Goal: Information Seeking & Learning: Learn about a topic

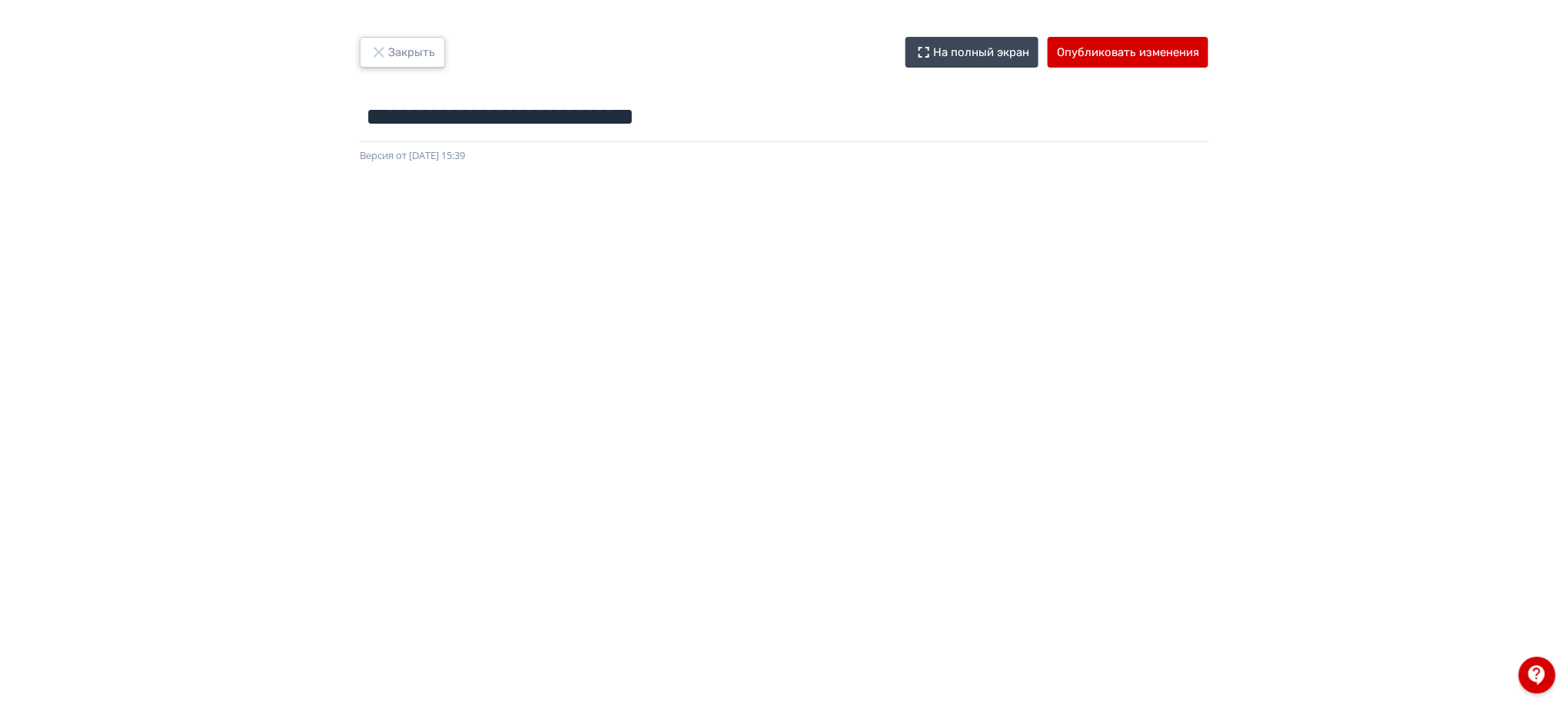
click at [399, 45] on button "Закрыть" at bounding box center [402, 52] width 86 height 31
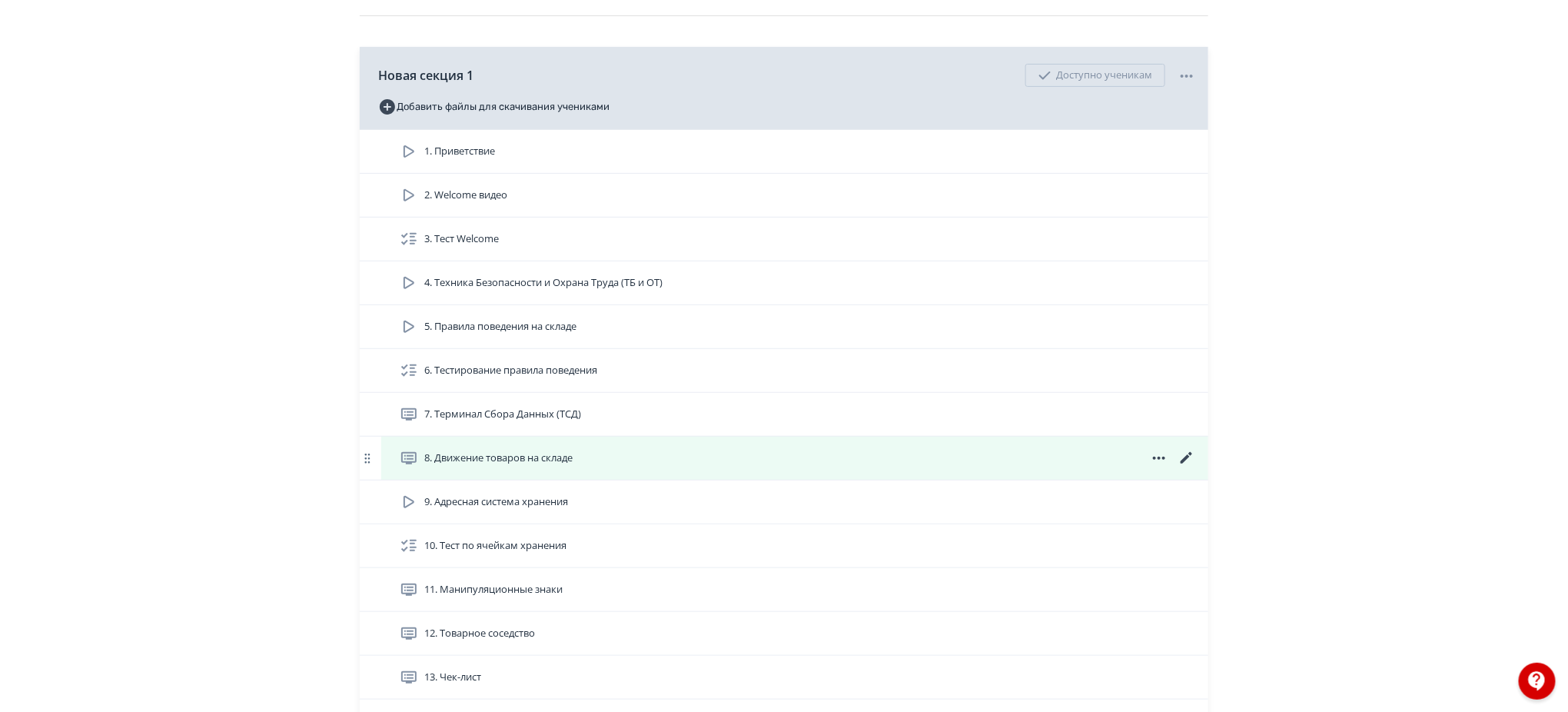
scroll to position [308, 0]
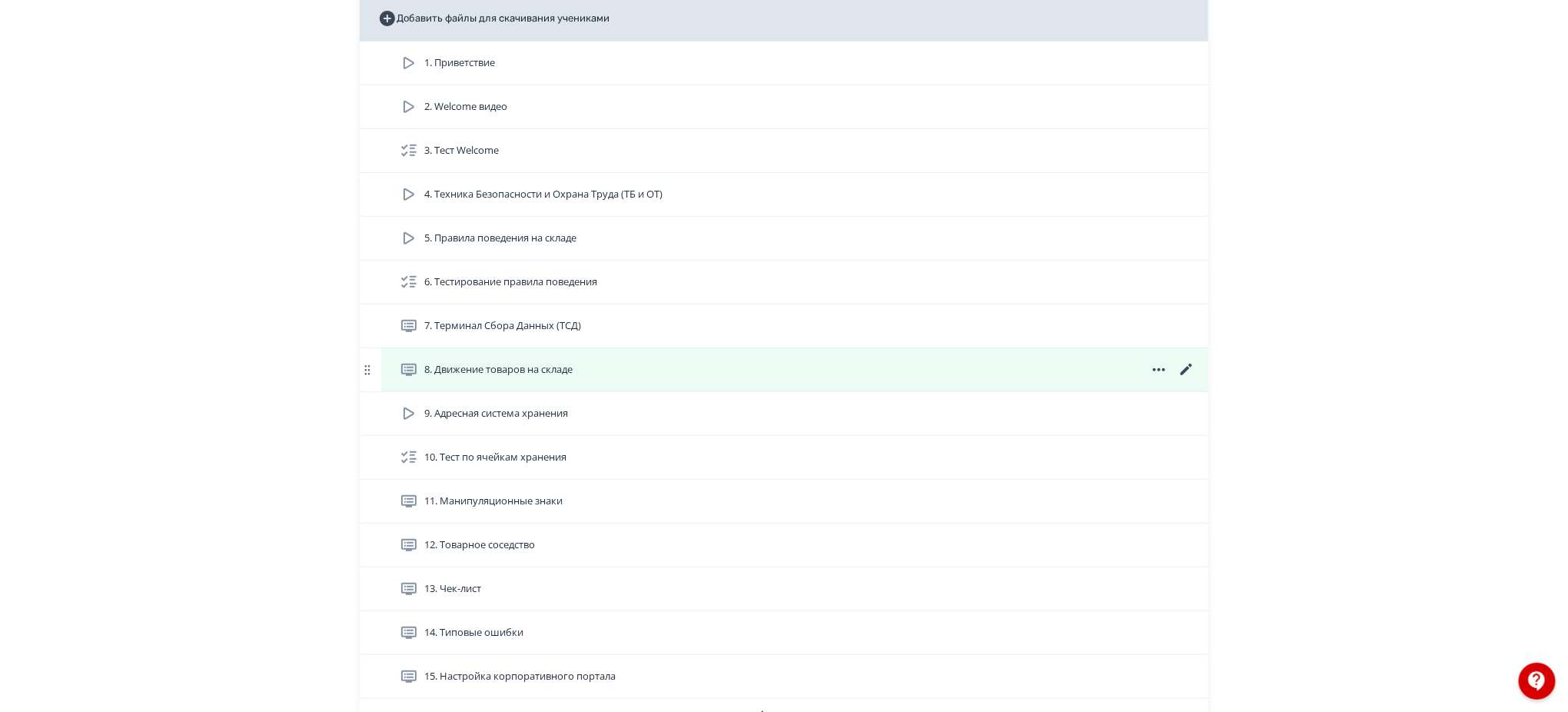
click at [1189, 363] on icon at bounding box center [1187, 370] width 19 height 19
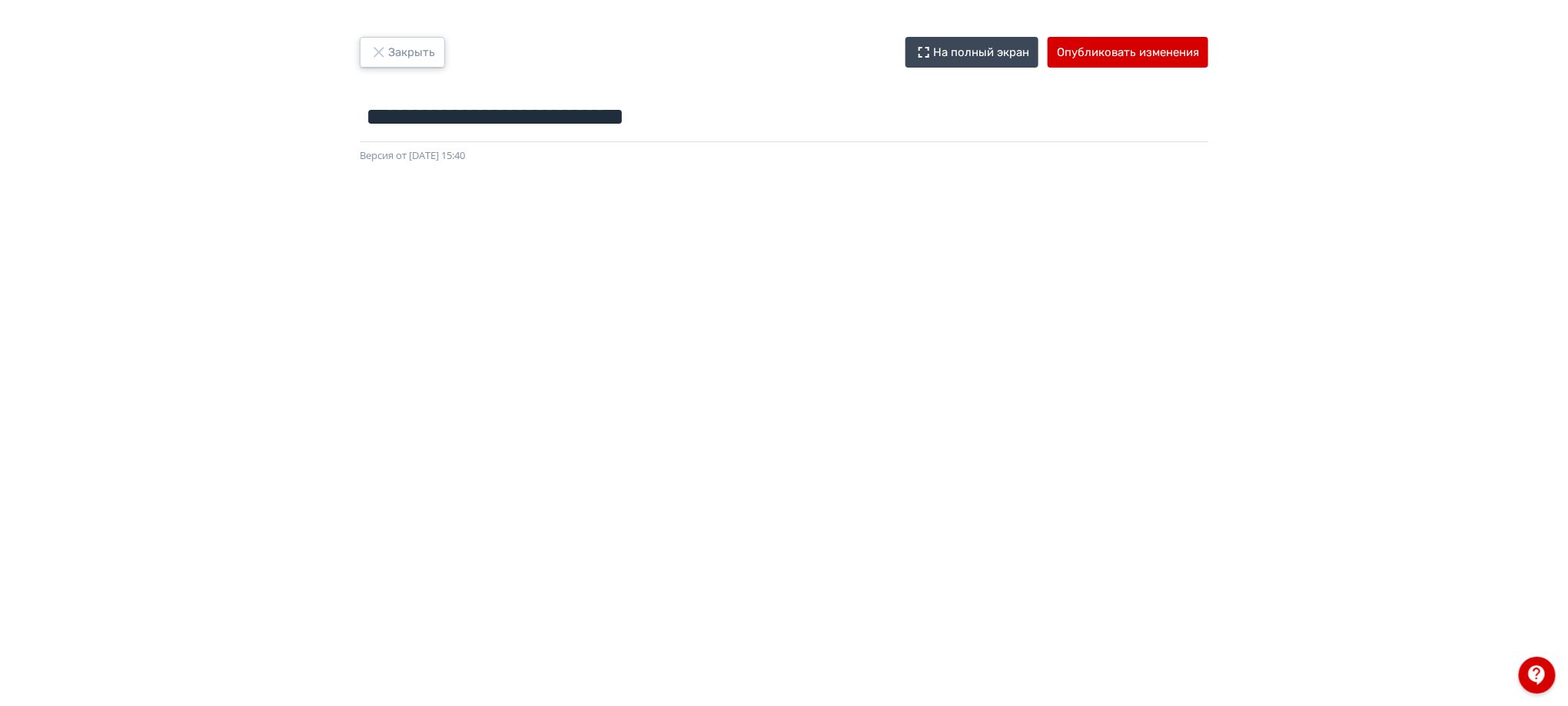
click at [392, 55] on button "Закрыть" at bounding box center [402, 52] width 86 height 31
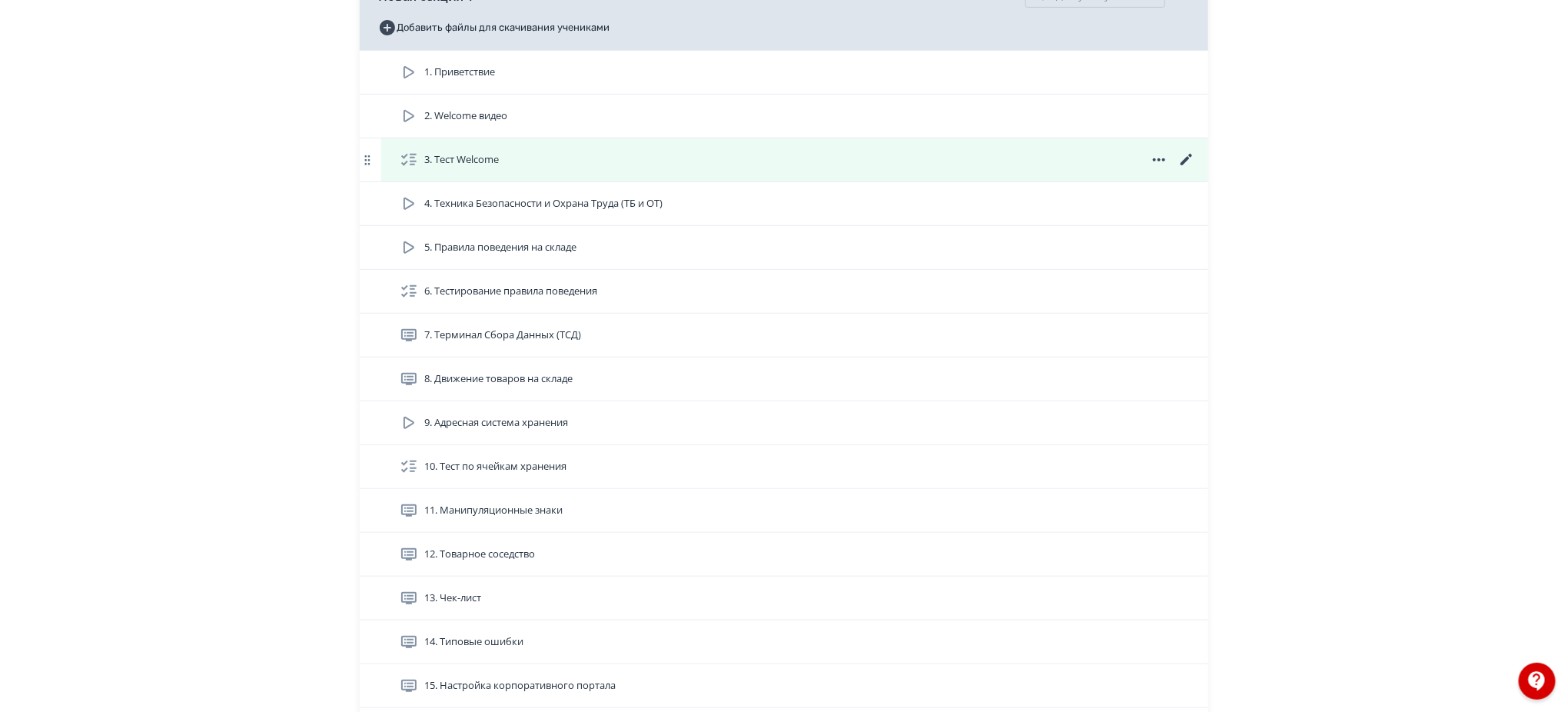
scroll to position [308, 0]
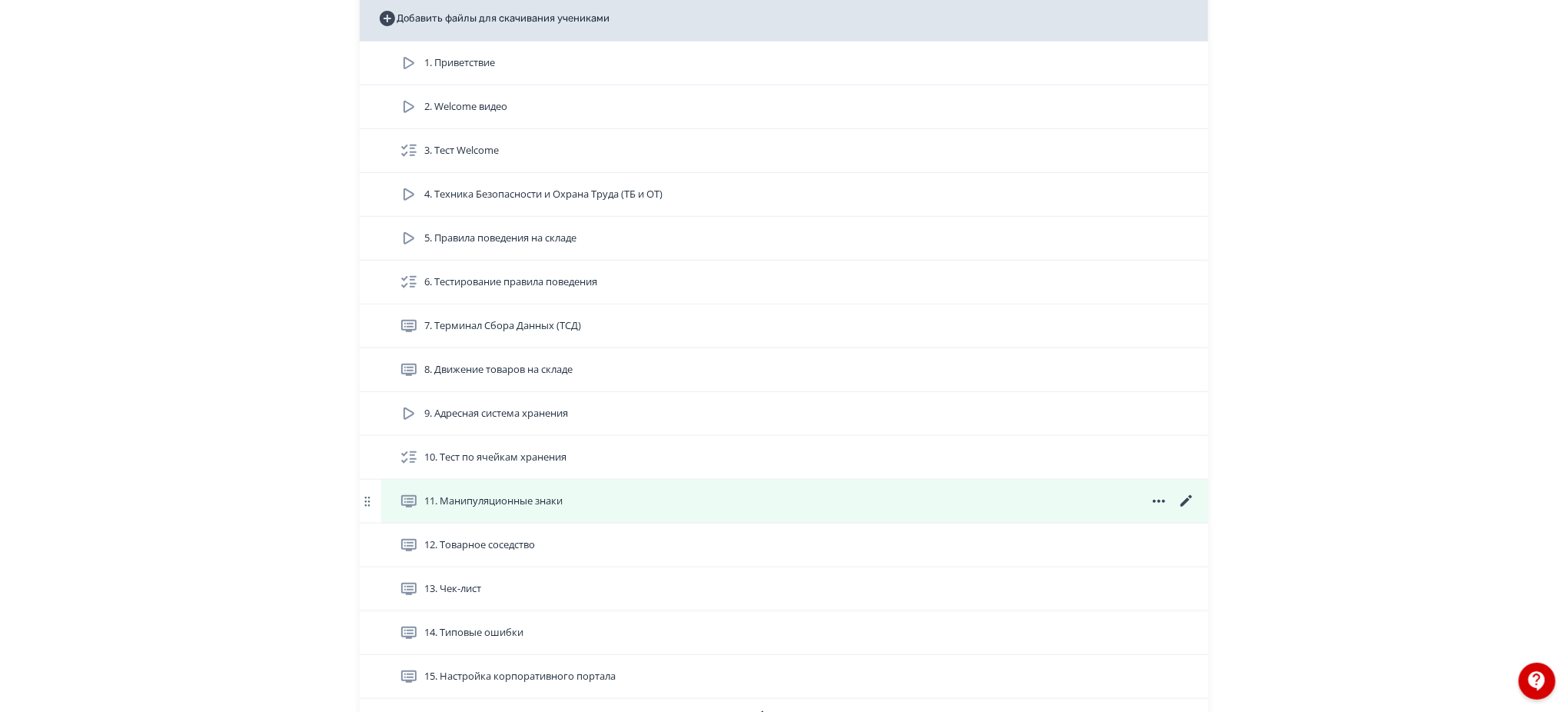
click at [485, 497] on span "11. Манипуляционные знаки" at bounding box center [494, 502] width 138 height 16
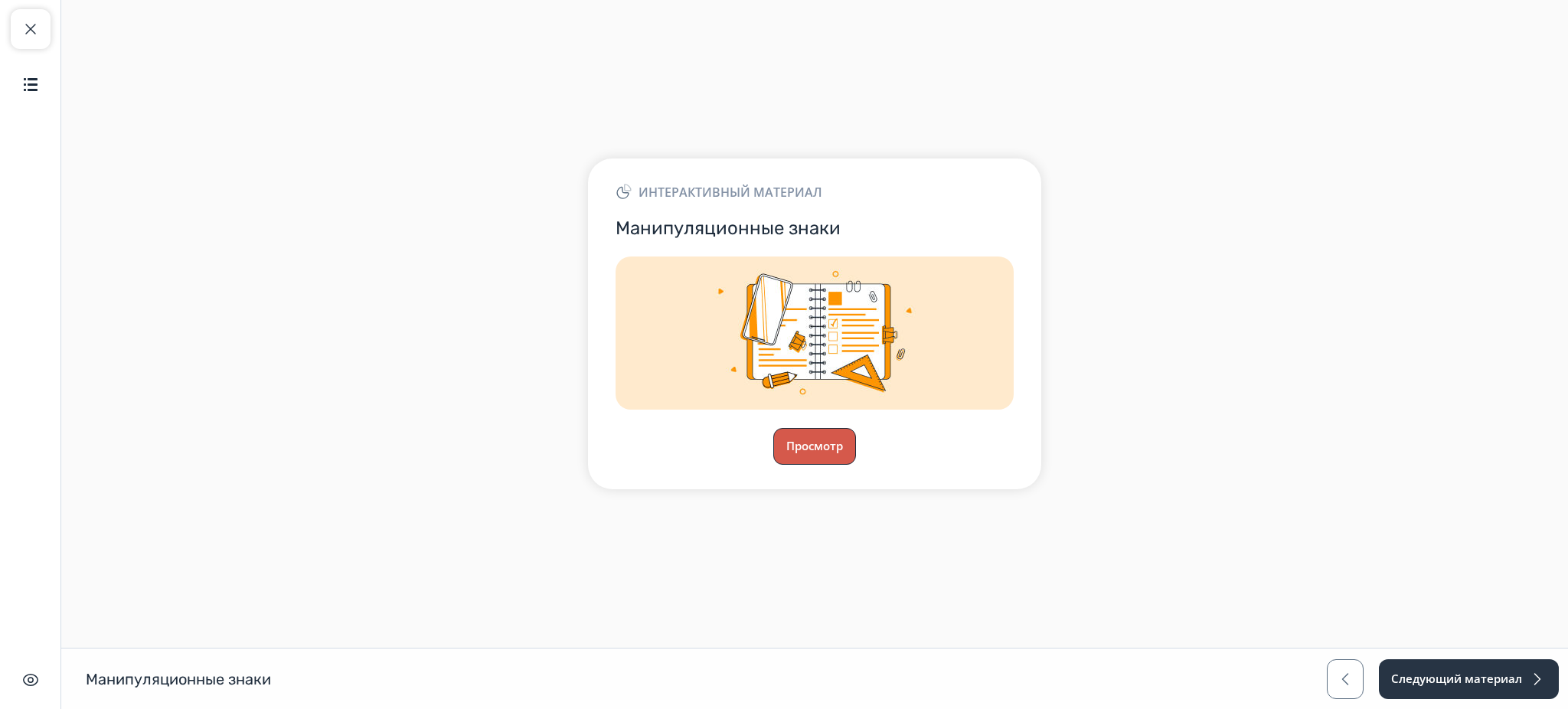
click at [827, 442] on button "Просмотр" at bounding box center [814, 446] width 83 height 37
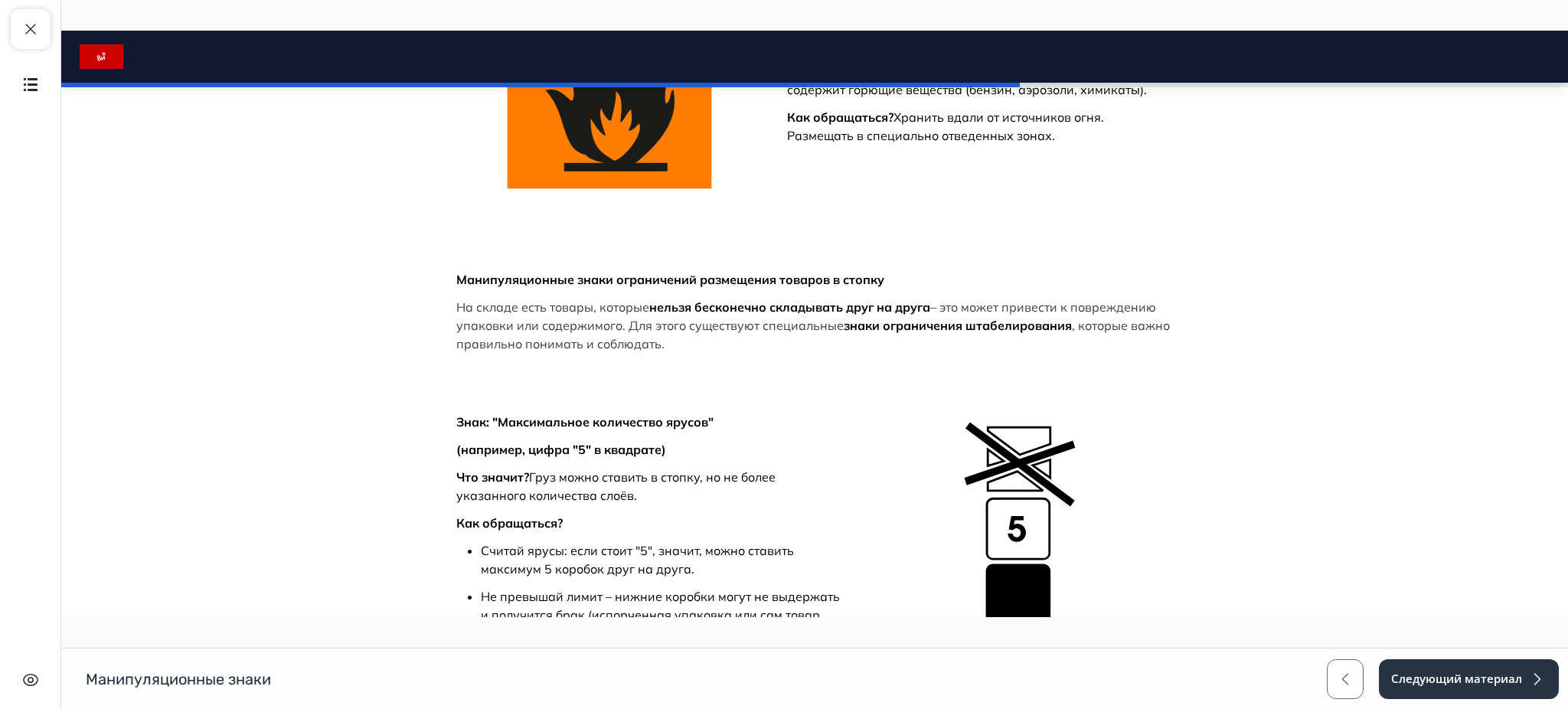
scroll to position [1735, 0]
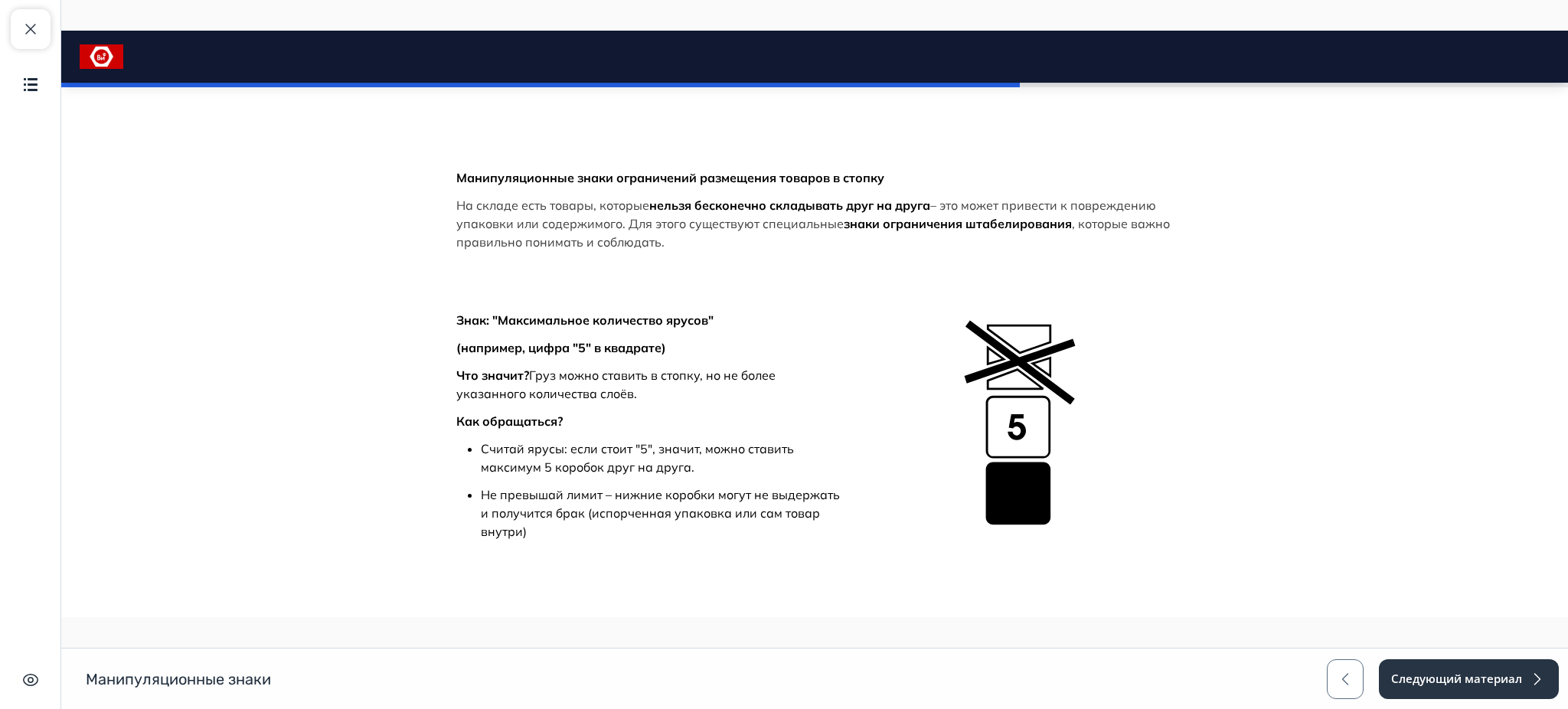
drag, startPoint x: 868, startPoint y: 478, endPoint x: 131, endPoint y: 324, distance: 752.9
click at [131, 324] on body "Манипуляционные знаки Close panel" at bounding box center [814, 367] width 1507 height 4046
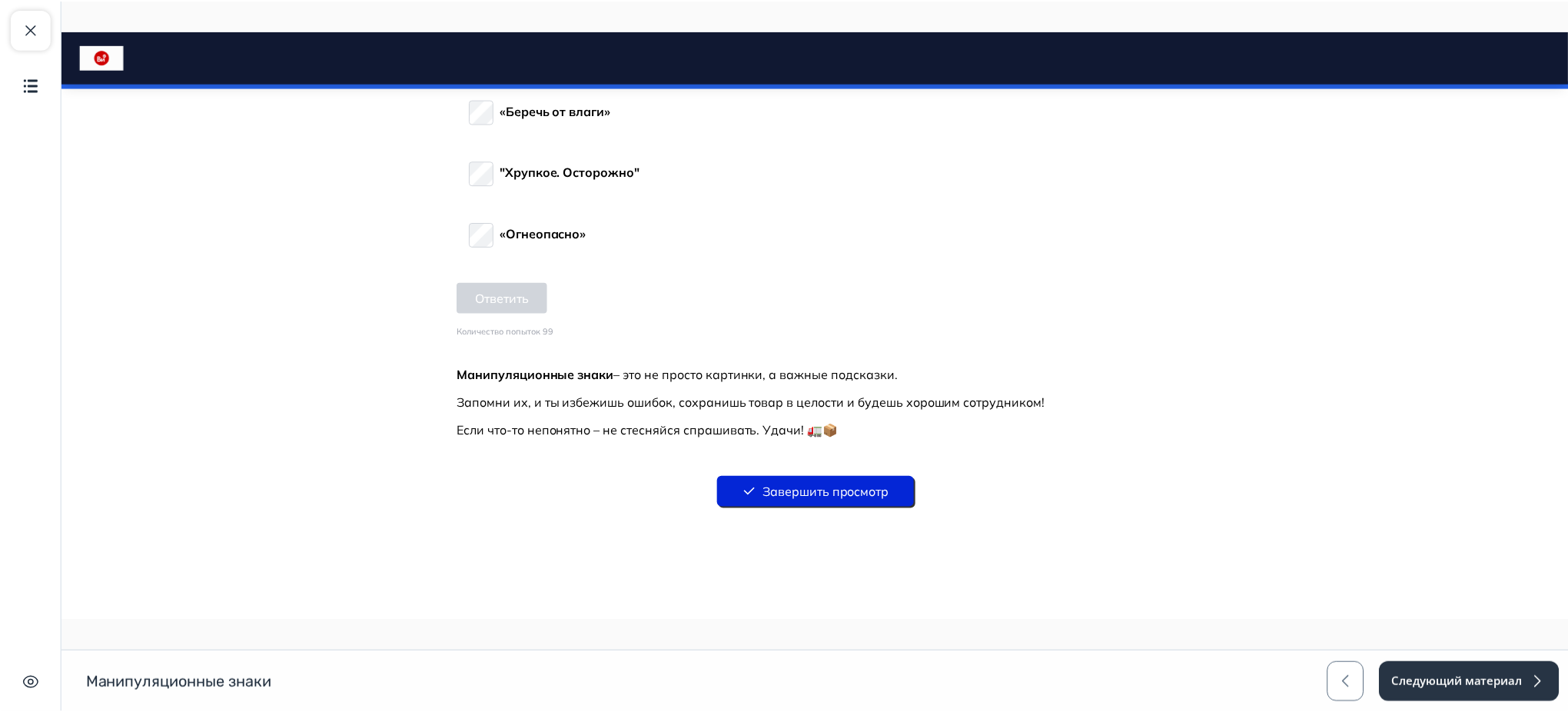
scroll to position [3572, 0]
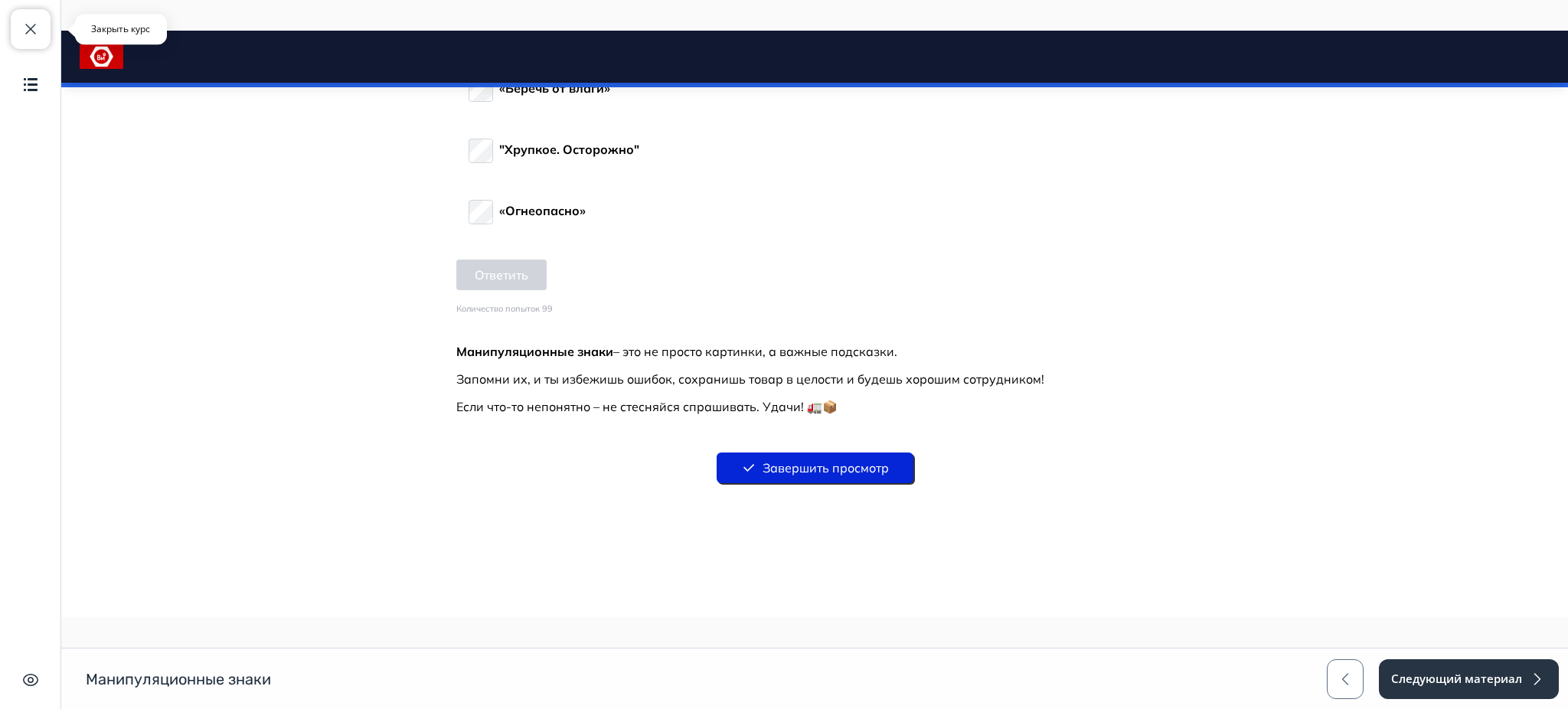
click at [25, 17] on button "Закрыть курс" at bounding box center [30, 29] width 40 height 40
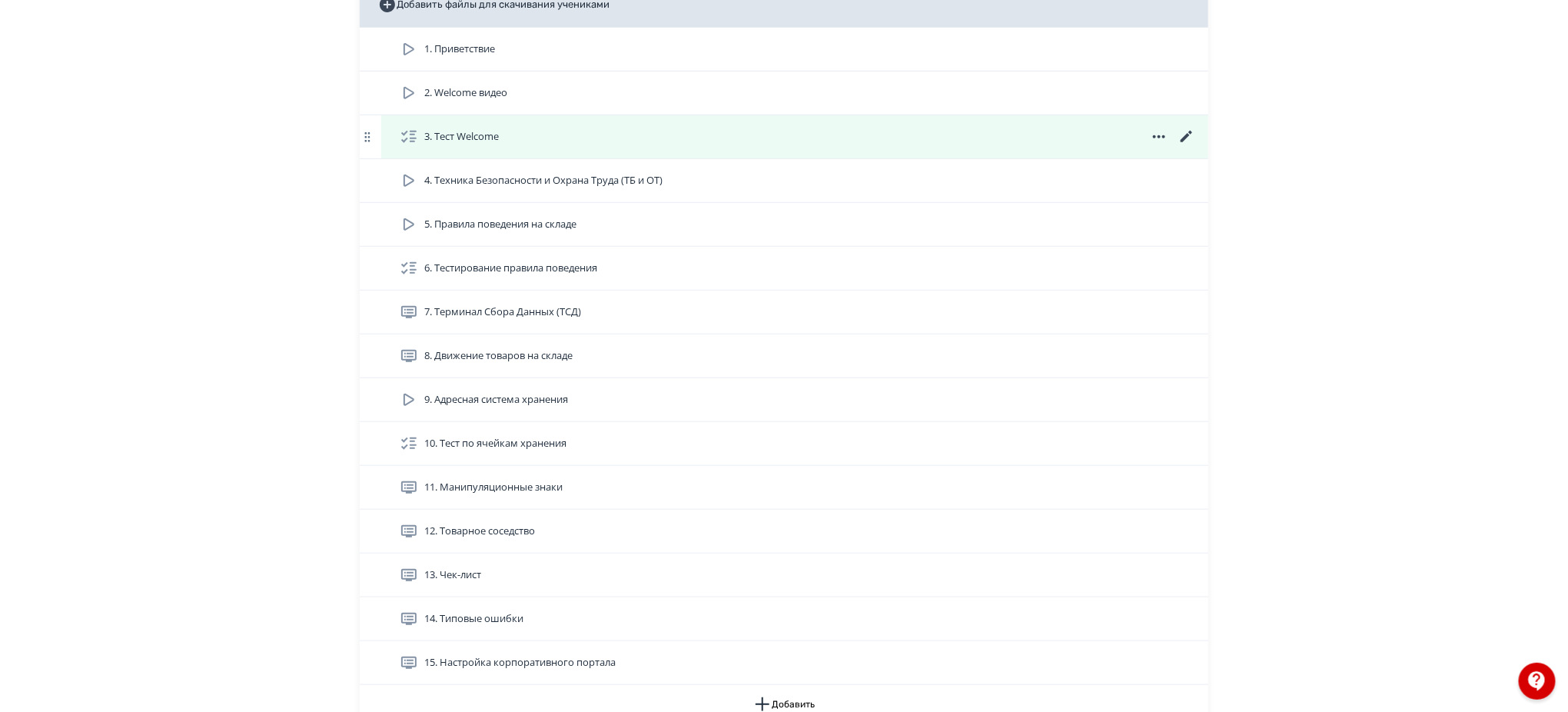
scroll to position [410, 0]
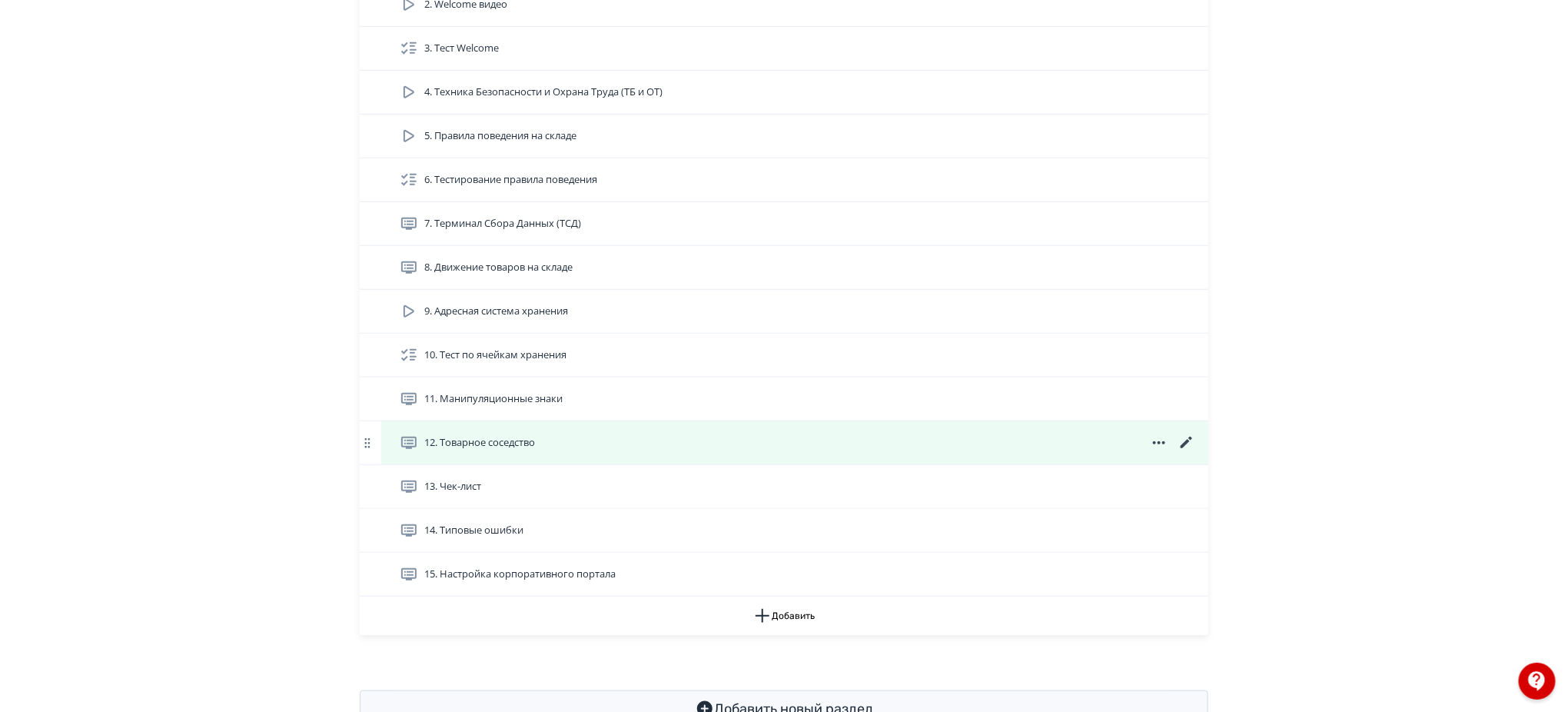
click at [1186, 444] on icon at bounding box center [1186, 442] width 12 height 12
